Goal: Task Accomplishment & Management: Manage account settings

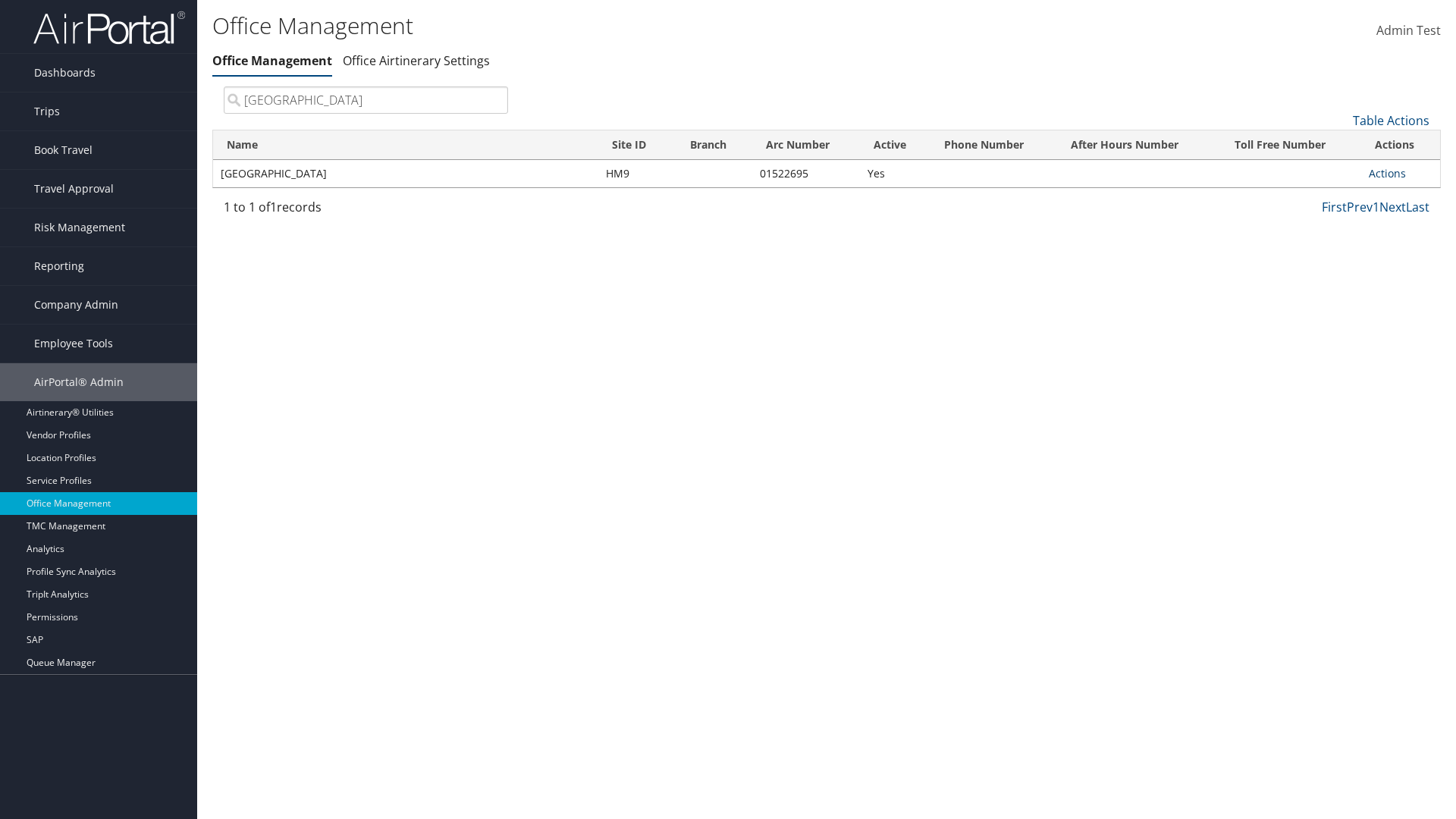
type input "[GEOGRAPHIC_DATA]"
click at [1387, 172] on link "Actions" at bounding box center [1387, 173] width 37 height 14
click at [1337, 246] on link "Manage Banner Ads" at bounding box center [1337, 246] width 128 height 26
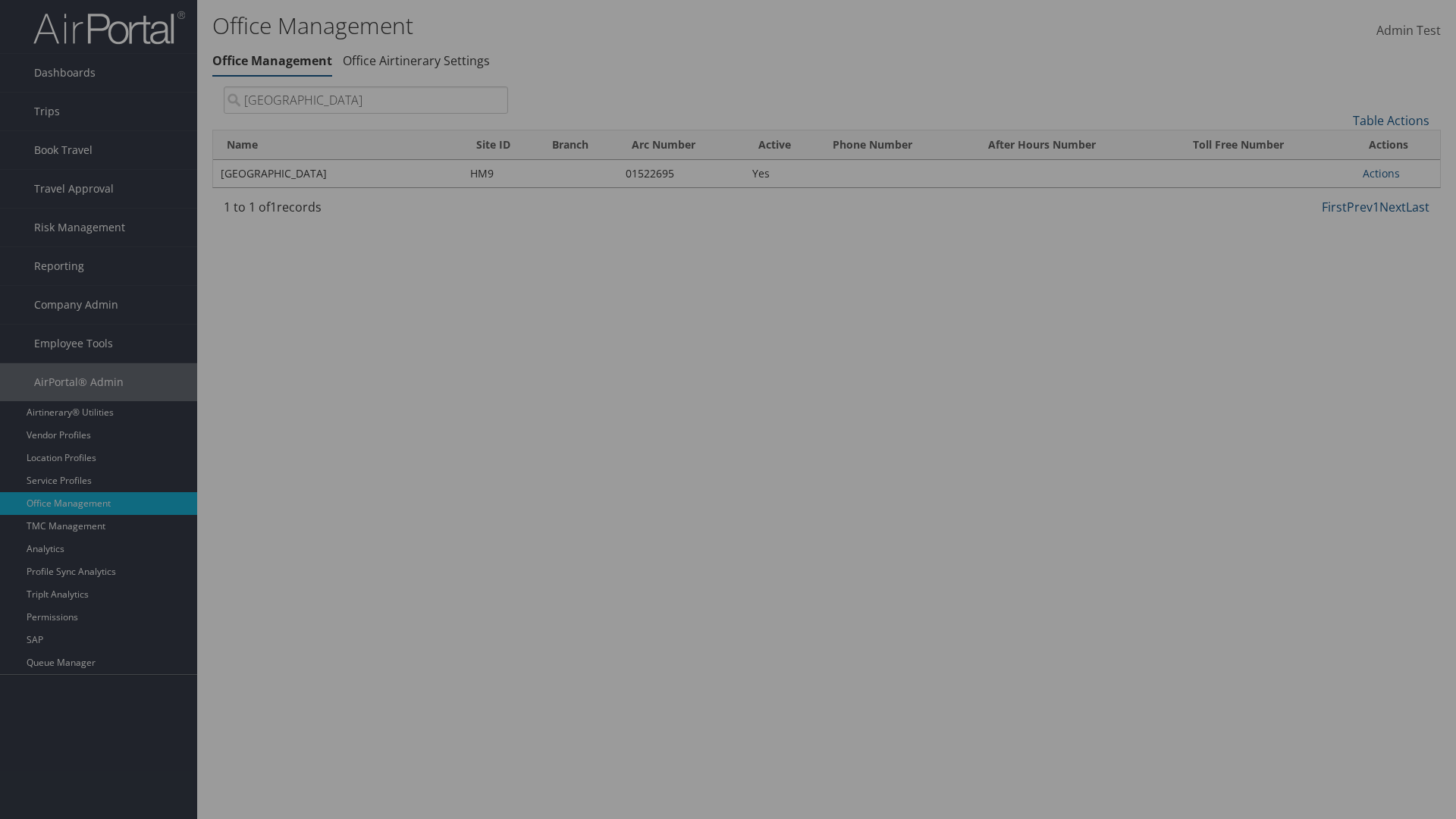
click at [0, 0] on link "Table Actions" at bounding box center [0, 0] width 0 height 0
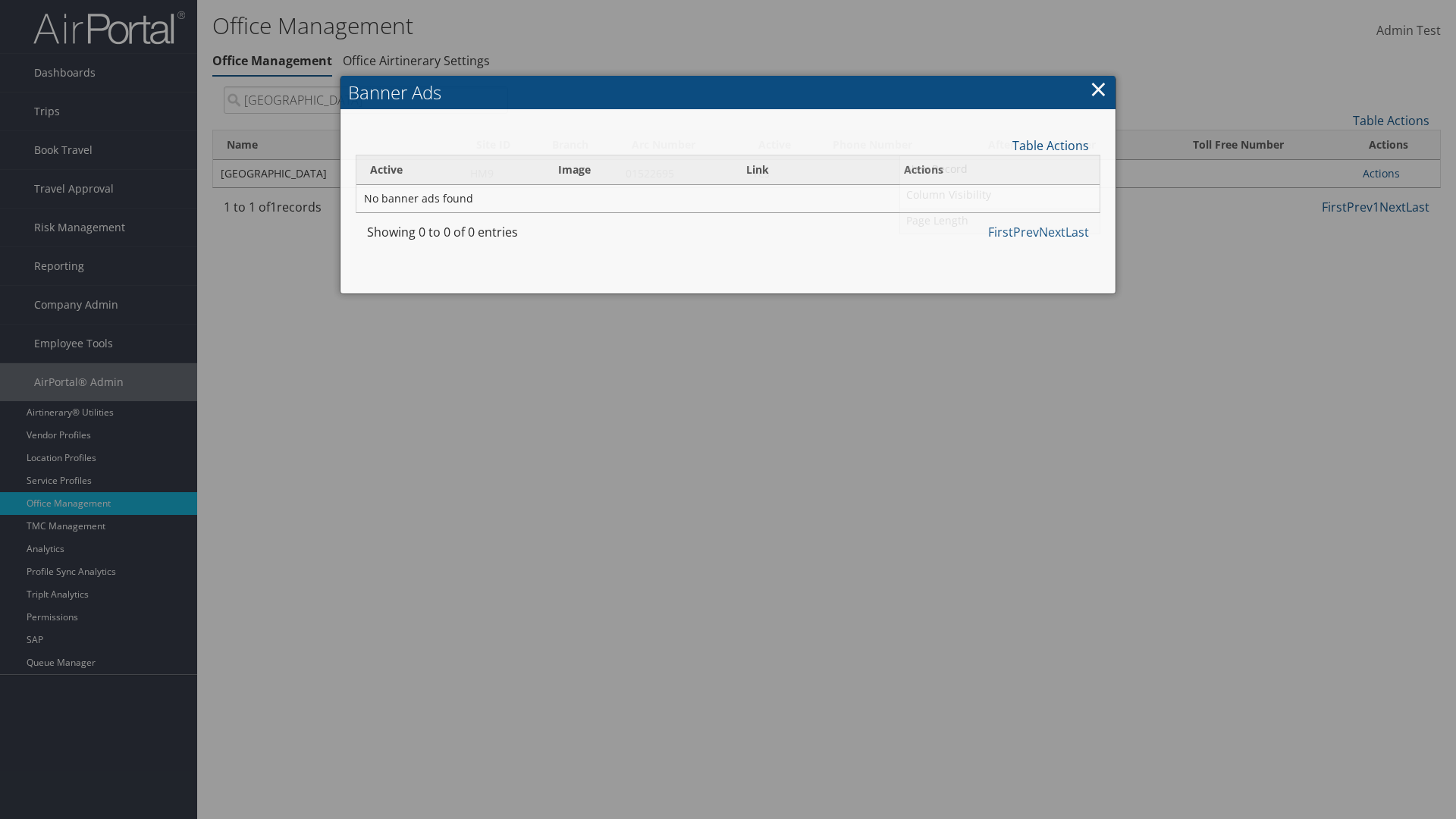
click at [1000, 220] on link "Page Length" at bounding box center [1000, 220] width 199 height 26
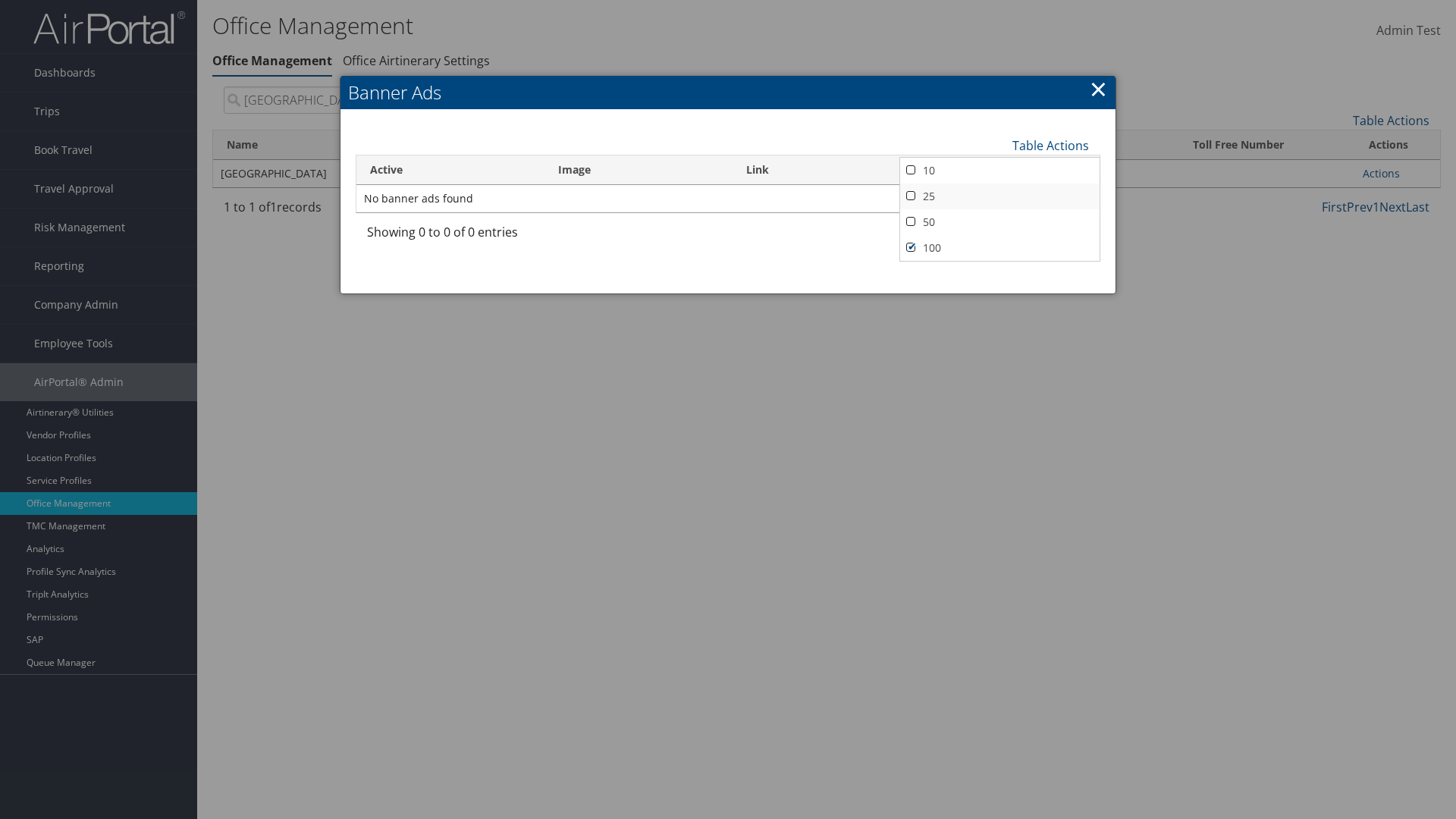
click at [1000, 195] on link "25" at bounding box center [1000, 196] width 199 height 26
click at [1050, 145] on link "Table Actions" at bounding box center [1050, 145] width 76 height 17
click at [1000, 220] on link "Page Length" at bounding box center [1000, 220] width 199 height 26
click at [1000, 221] on link "50" at bounding box center [1000, 222] width 199 height 26
click at [1050, 145] on link "Table Actions" at bounding box center [1050, 145] width 76 height 17
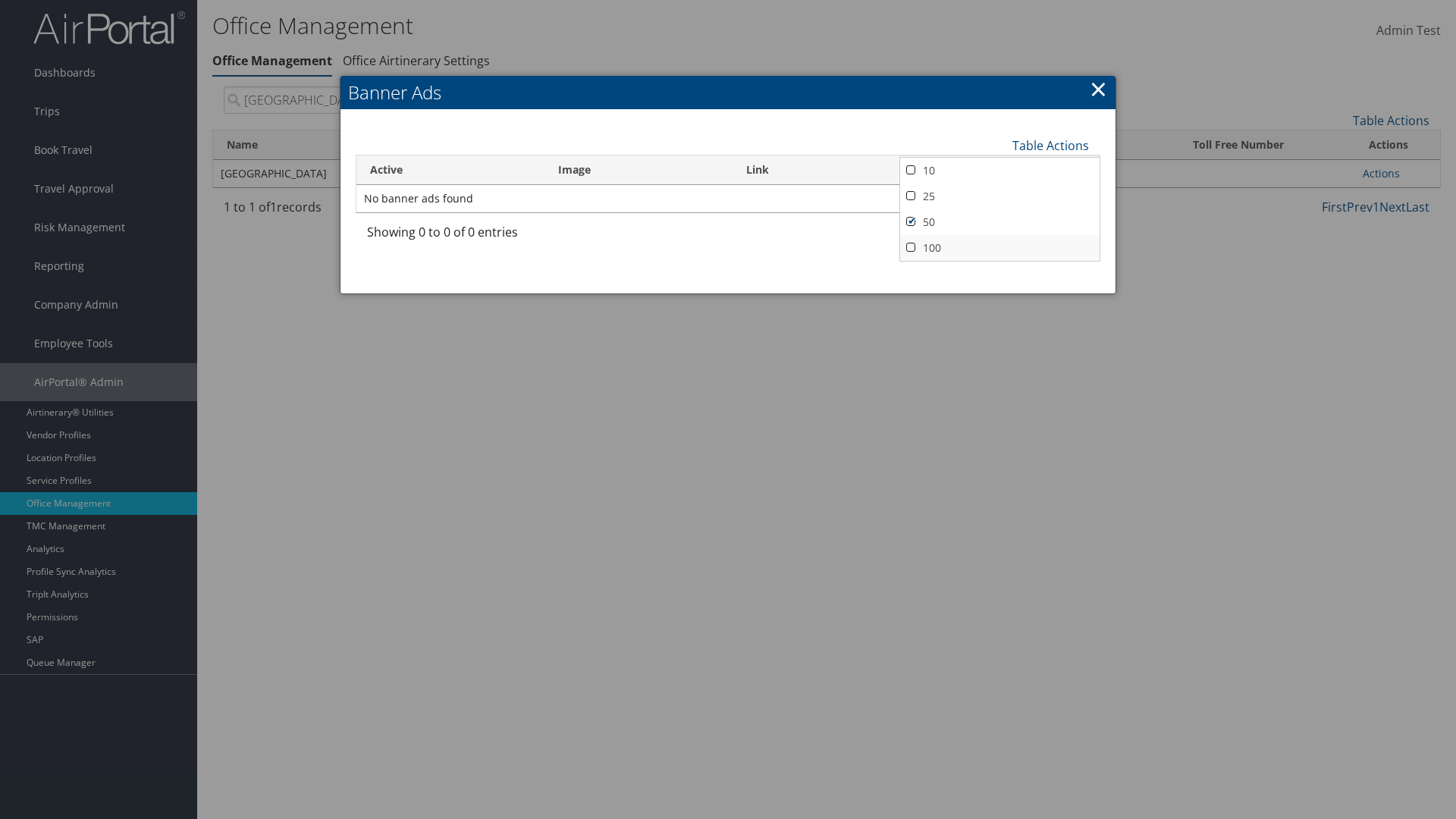
click at [1000, 247] on link "100" at bounding box center [1000, 247] width 199 height 26
click at [1050, 145] on link "Table Actions" at bounding box center [1050, 145] width 76 height 17
click at [1000, 194] on link "Column Visibility" at bounding box center [1000, 195] width 199 height 26
click at [1000, 170] on link "Active" at bounding box center [1000, 170] width 199 height 26
click at [1000, 195] on link "Image" at bounding box center [1000, 196] width 199 height 26
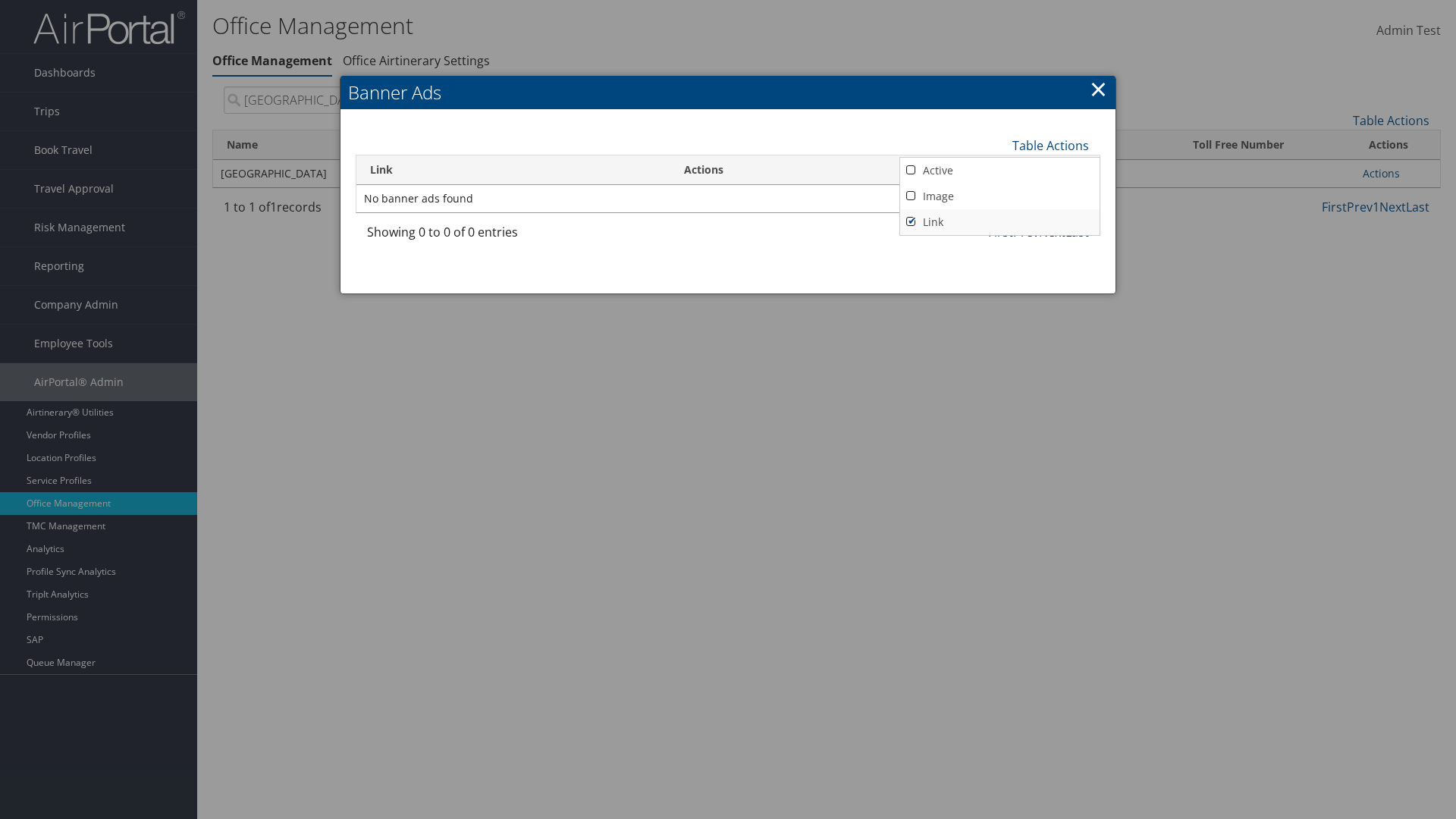
click at [1000, 221] on link "Link" at bounding box center [1000, 222] width 199 height 26
